Goal: Task Accomplishment & Management: Manage account settings

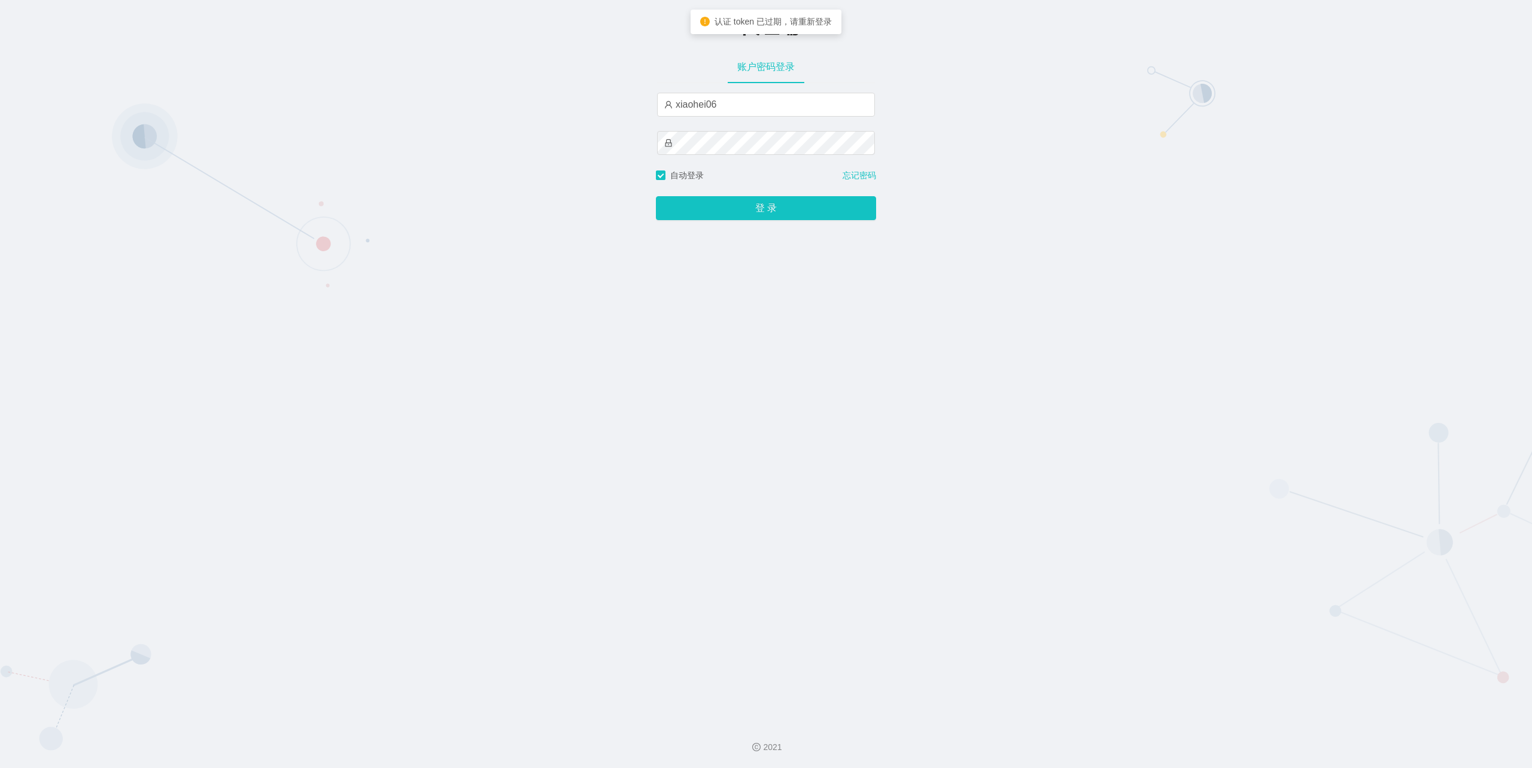
click at [749, 217] on button "登 录" at bounding box center [766, 208] width 220 height 24
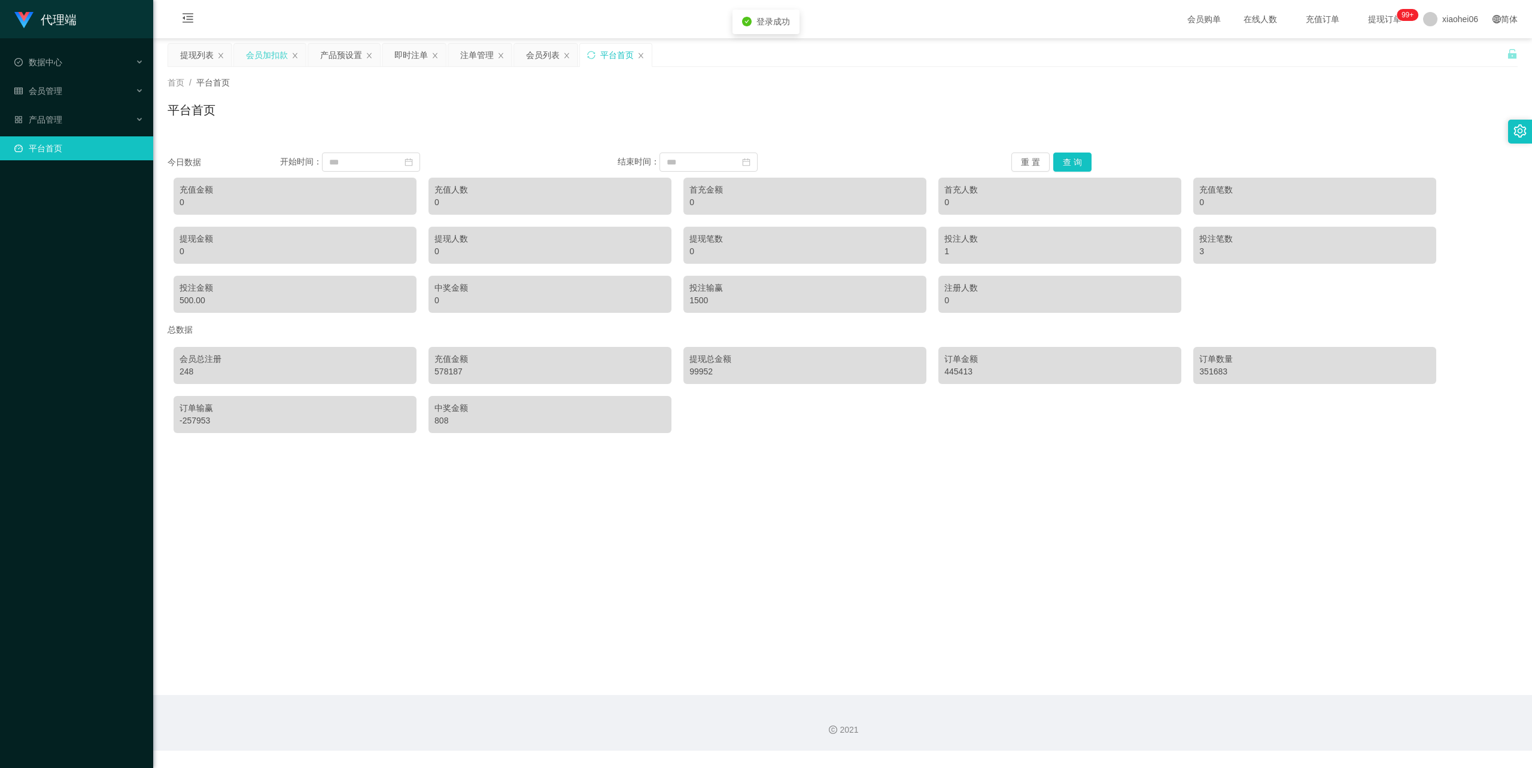
click at [270, 54] on div "会员加扣款" at bounding box center [267, 55] width 42 height 23
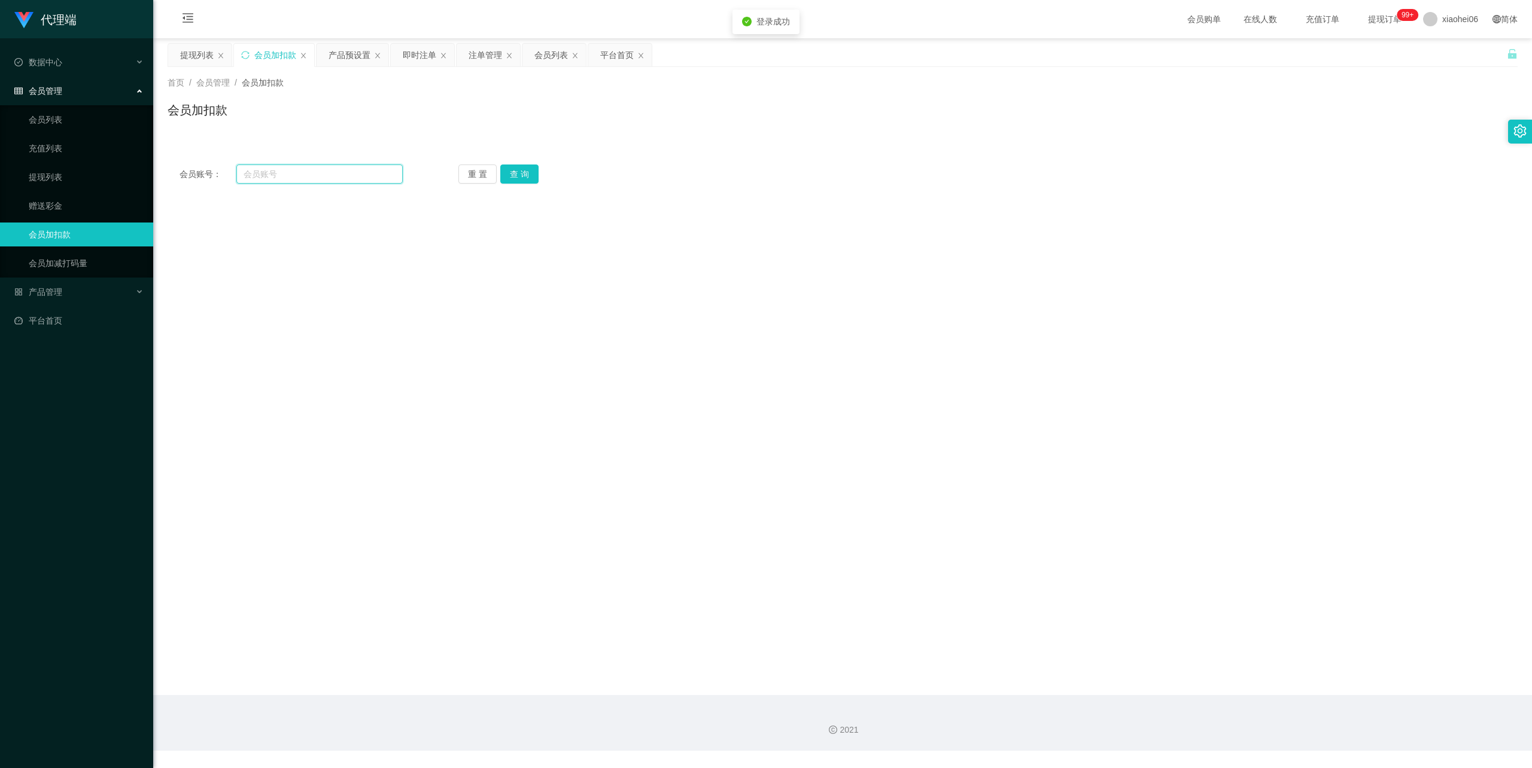
click at [267, 180] on input "text" at bounding box center [319, 174] width 166 height 19
paste input "Rebecca00"
type input "Rebecca00"
click at [522, 177] on button "查 询" at bounding box center [519, 174] width 38 height 19
click at [413, 285] on span "118012.00" at bounding box center [412, 284] width 39 height 10
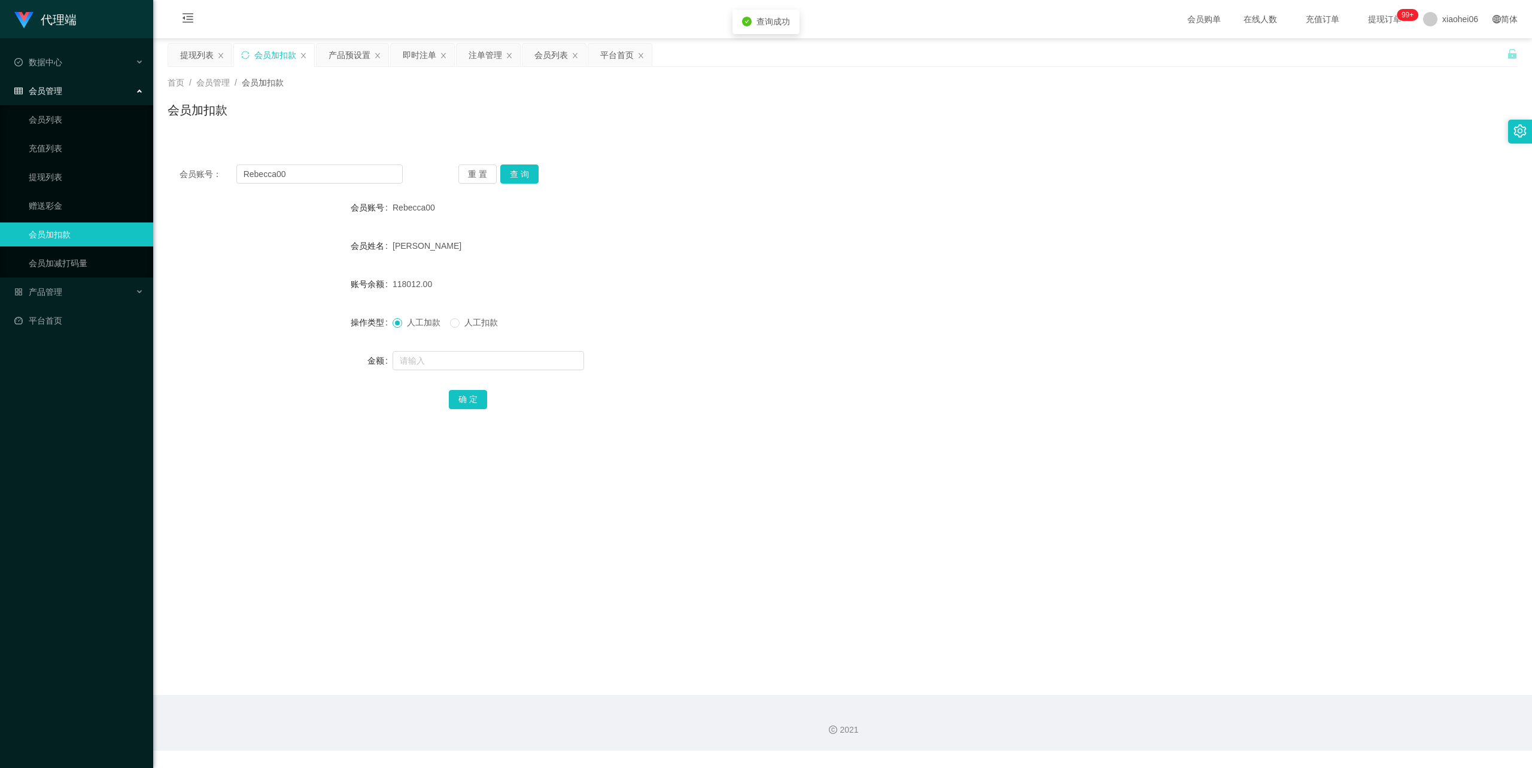
click at [413, 285] on span "118012.00" at bounding box center [412, 284] width 39 height 10
copy span "118012.00"
click at [814, 268] on form "会员账号 Rebecca00 会员姓名 Wan Hoi Yi Rebecca 账号余额 118012.00 操作类型 人工加款 人工扣款 金额 确 定" at bounding box center [843, 303] width 1350 height 215
drag, startPoint x: 269, startPoint y: 414, endPoint x: 281, endPoint y: 407, distance: 13.7
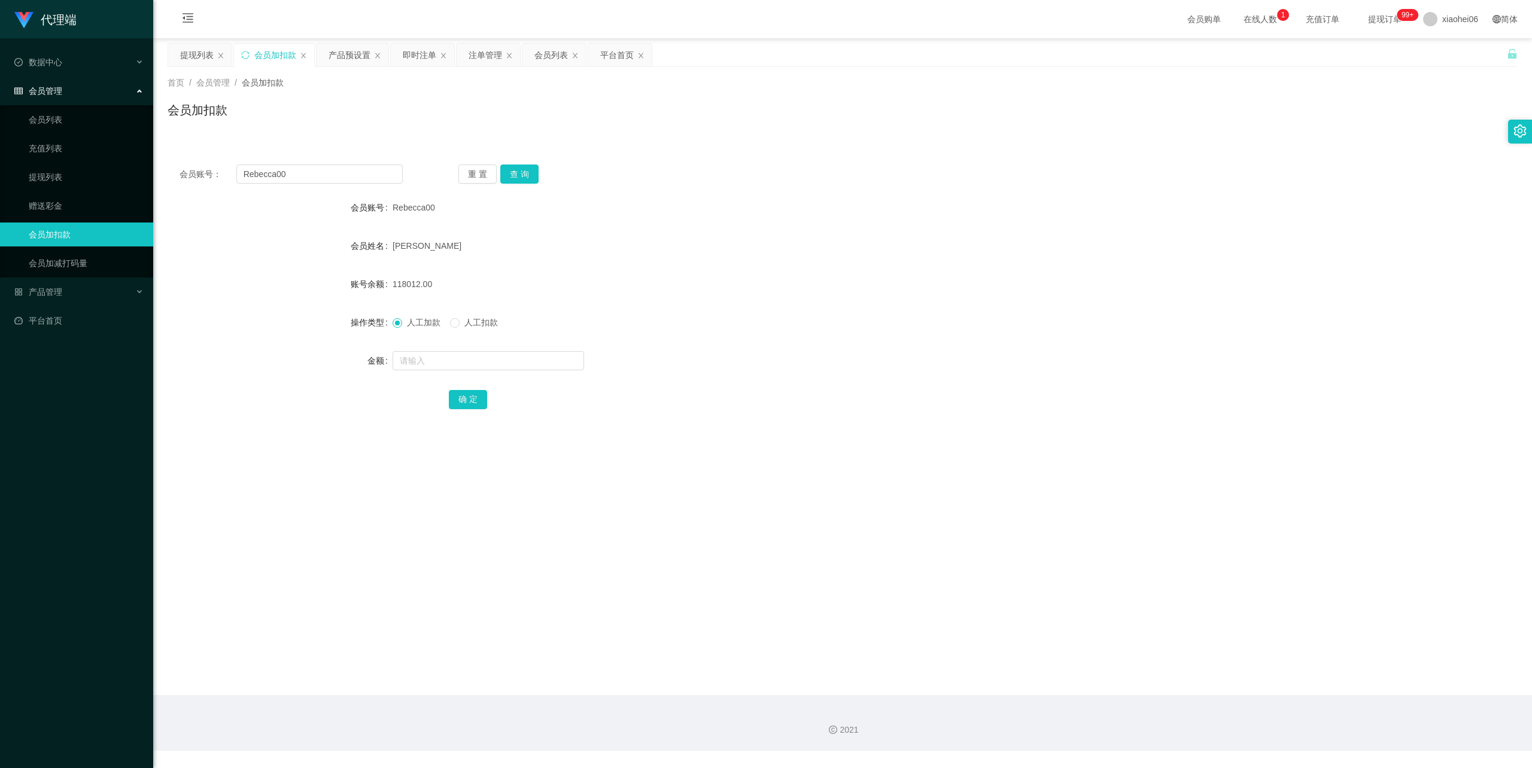
click at [269, 414] on div "会员账号： Rebecca00 重 置 查 询 会员账号 Rebecca00 会员姓名 Wan Hoi Yi Rebecca 账号余额 118012.00 操…" at bounding box center [843, 295] width 1350 height 285
click at [981, 285] on div "118012.00" at bounding box center [786, 284] width 787 height 24
click at [407, 281] on span "118012.00" at bounding box center [412, 284] width 39 height 10
copy span "118012.00"
